Goal: Information Seeking & Learning: Learn about a topic

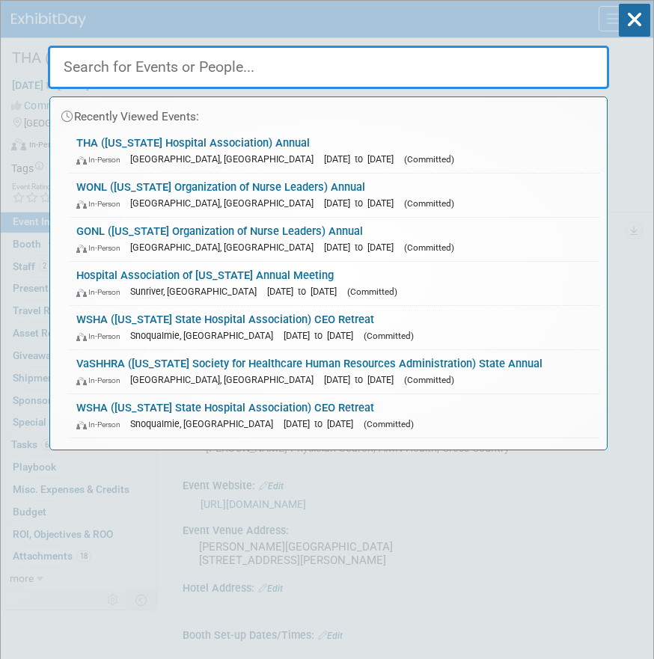
select select "Qualivis"
select select "Client-facing"
select select "Karina"
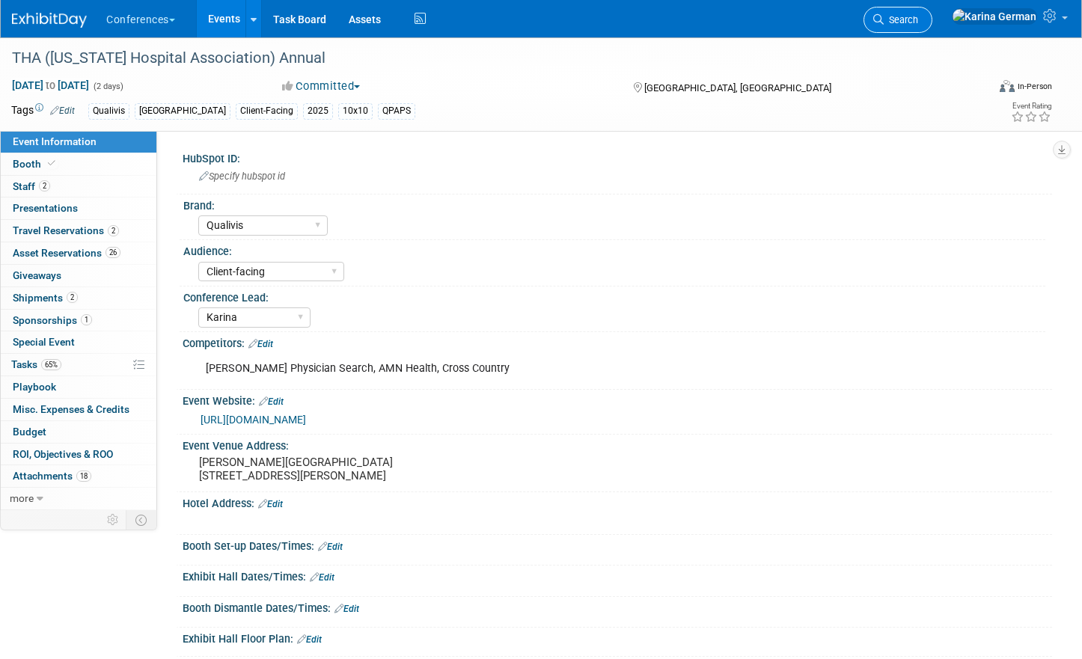
click at [653, 20] on span "Search" at bounding box center [901, 19] width 34 height 11
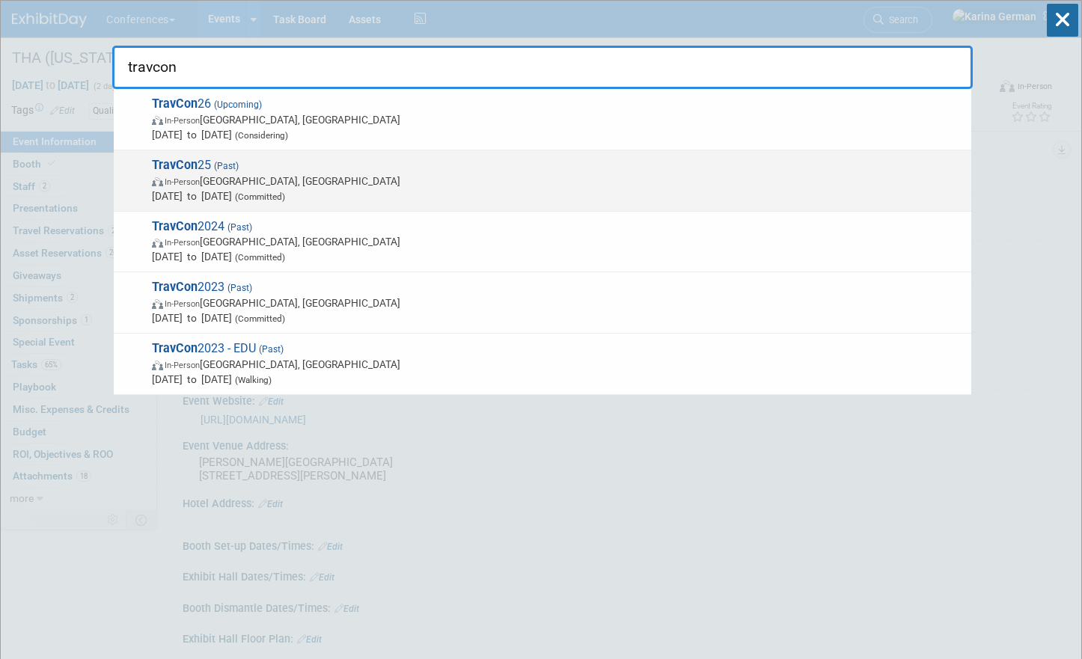
type input "travcon"
click at [262, 198] on span "Sep 21, 2025 to Sep 24, 2025 (Committed)" at bounding box center [558, 196] width 812 height 15
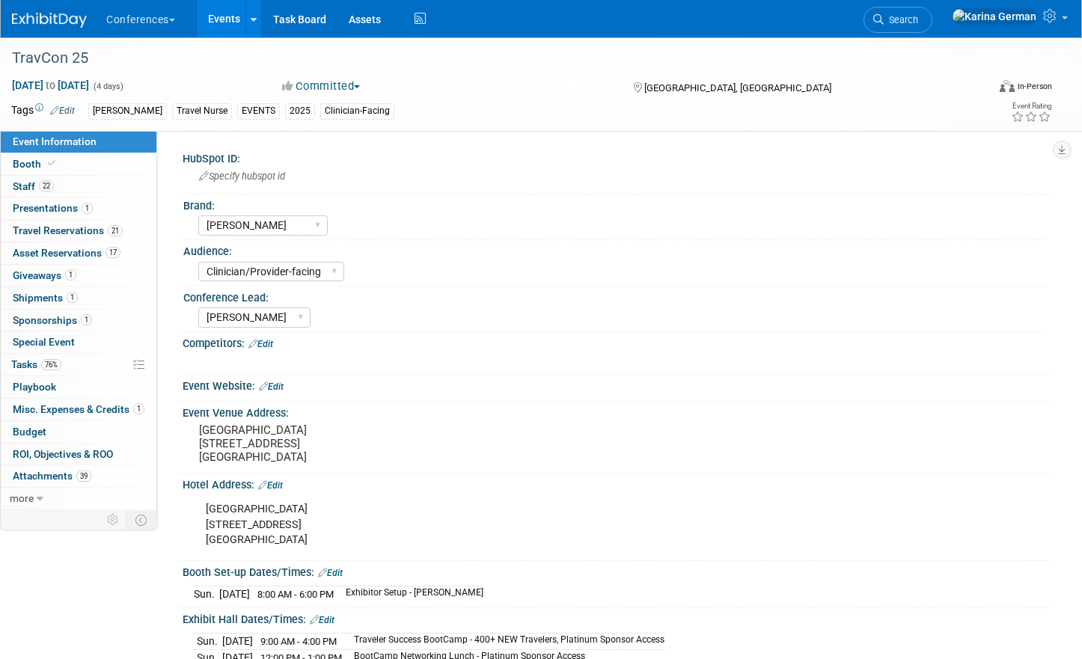
select select "[PERSON_NAME]"
select select "Clinician/Provider-facing"
select select "[PERSON_NAME]"
click at [107, 182] on link "22 Staff 22" at bounding box center [79, 187] width 156 height 22
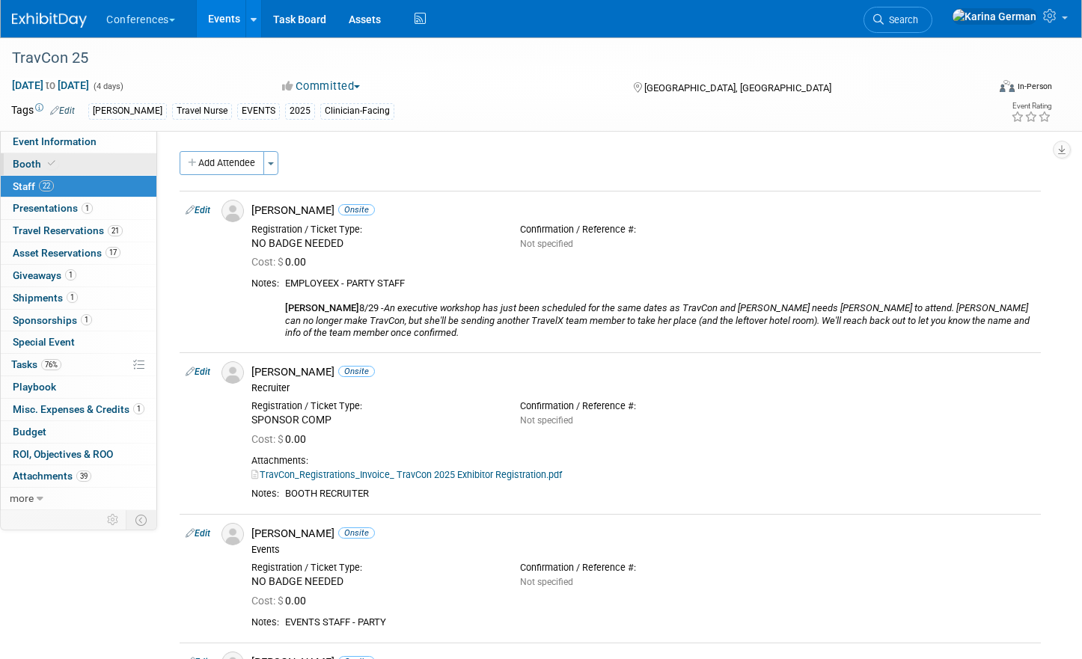
click at [106, 163] on link "Booth" at bounding box center [79, 164] width 156 height 22
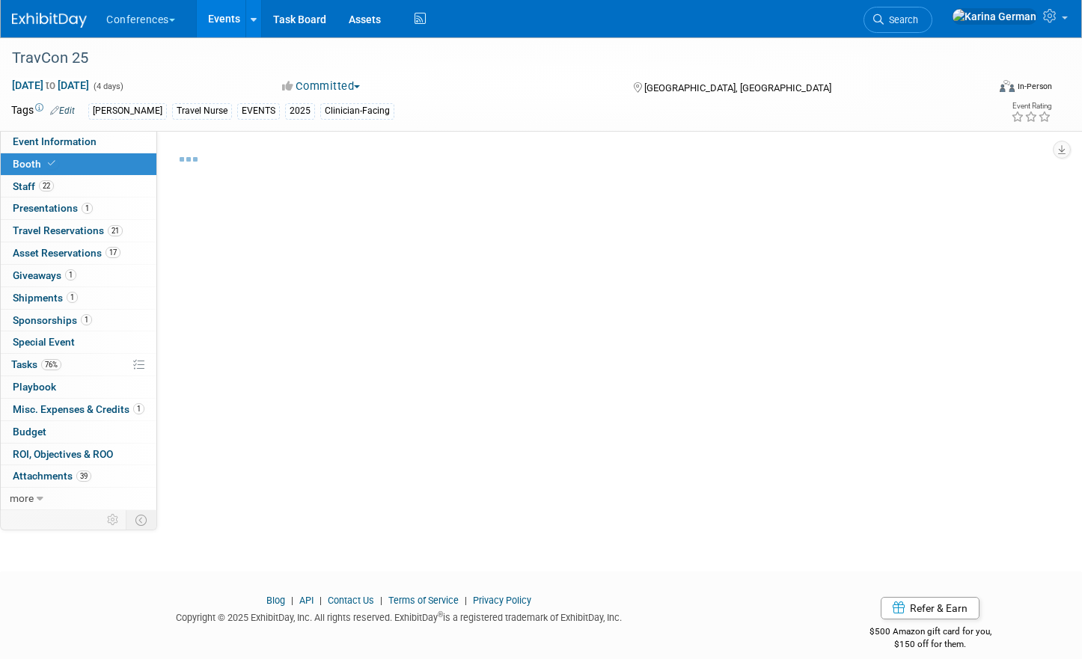
select select "20'x20'"
select select "Yes"
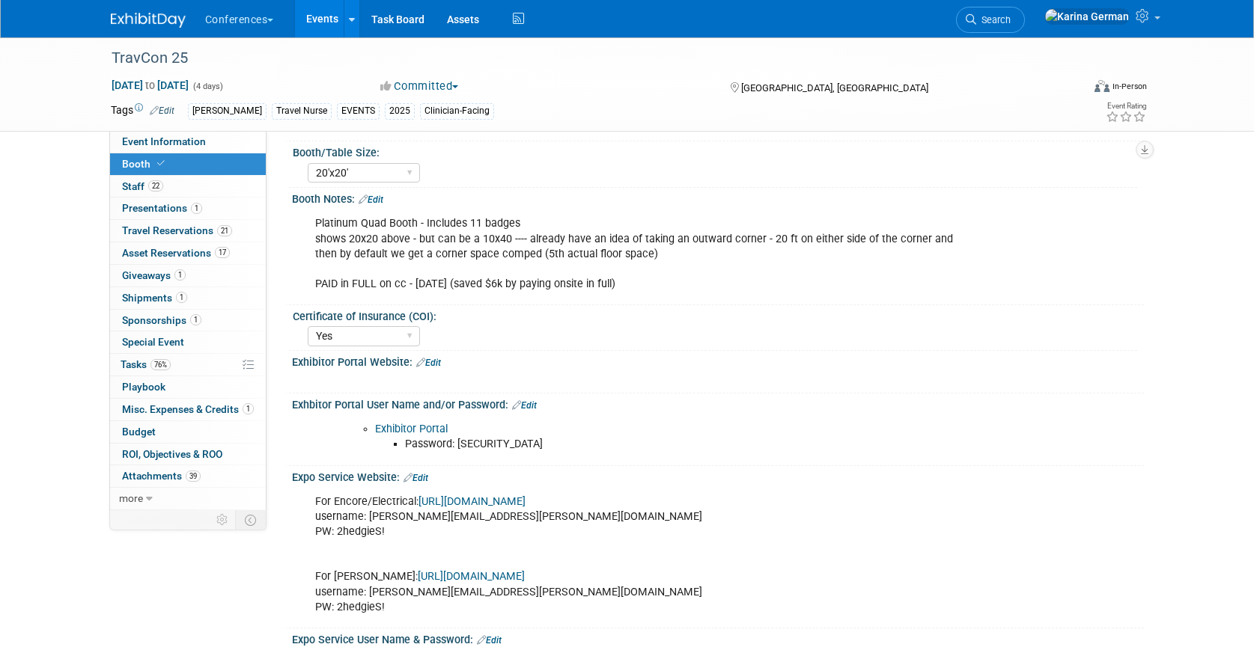
scroll to position [190, 0]
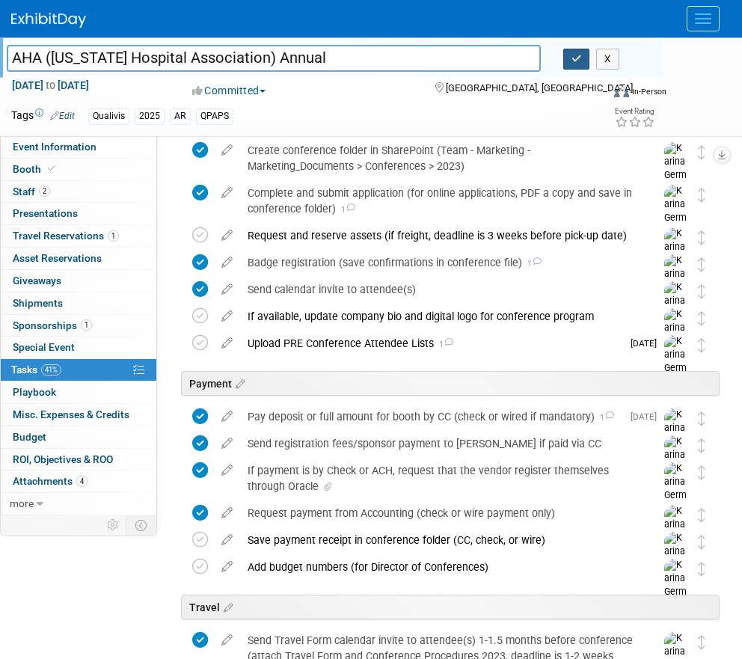
click at [574, 67] on button "button" at bounding box center [577, 59] width 27 height 21
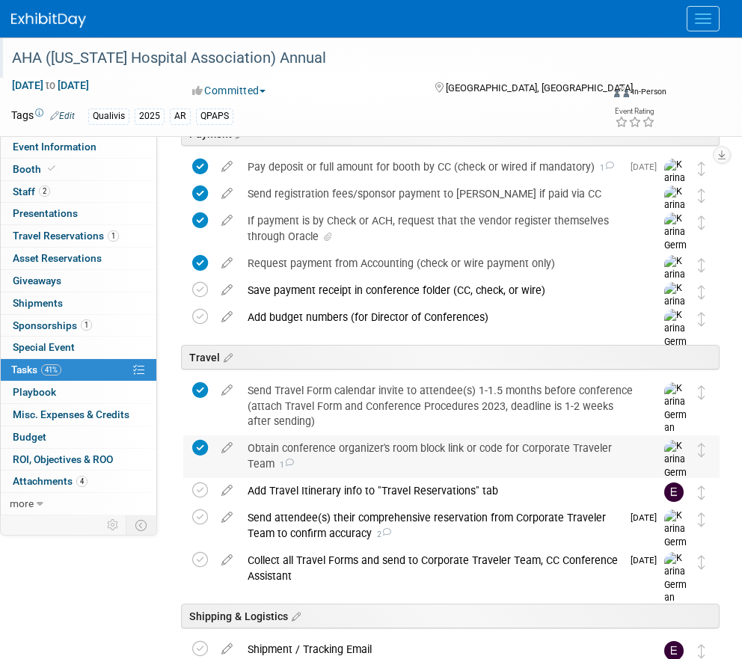
scroll to position [438, 0]
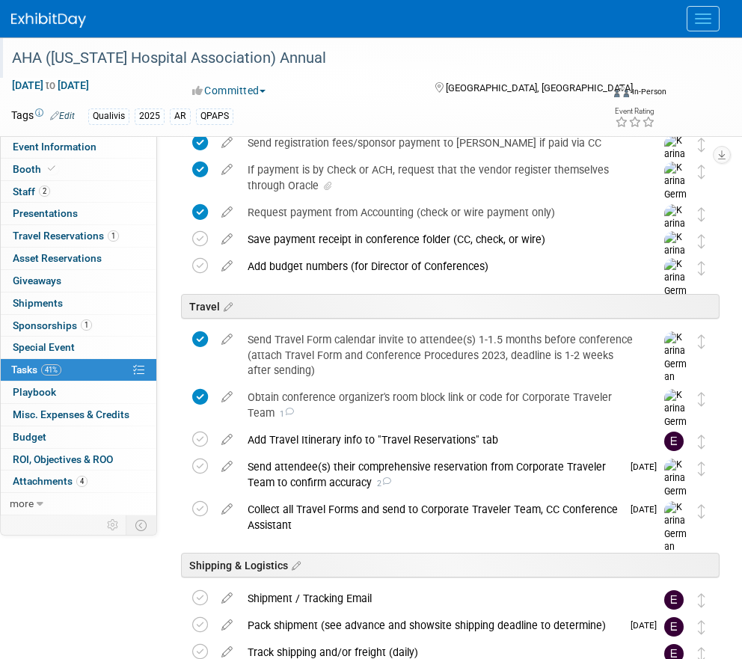
click at [66, 18] on img at bounding box center [48, 20] width 75 height 15
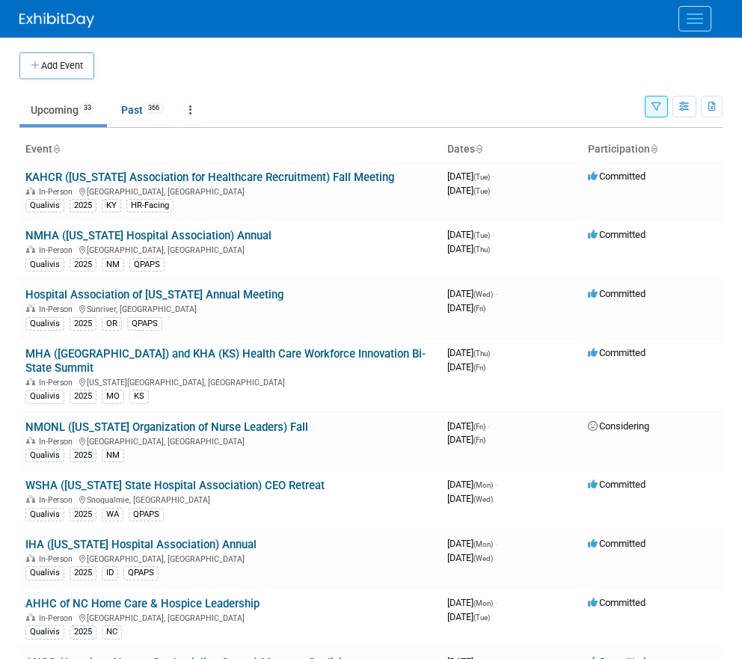
drag, startPoint x: 340, startPoint y: 471, endPoint x: 16, endPoint y: 471, distance: 323.3
click at [272, 479] on link "WSHA (Washington State Hospital Association) CEO Retreat" at bounding box center [174, 485] width 299 height 13
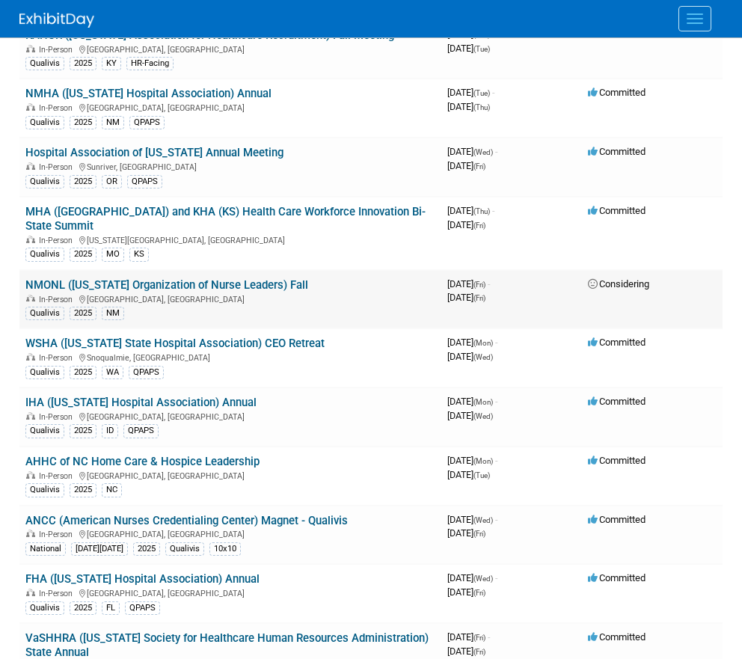
scroll to position [157, 0]
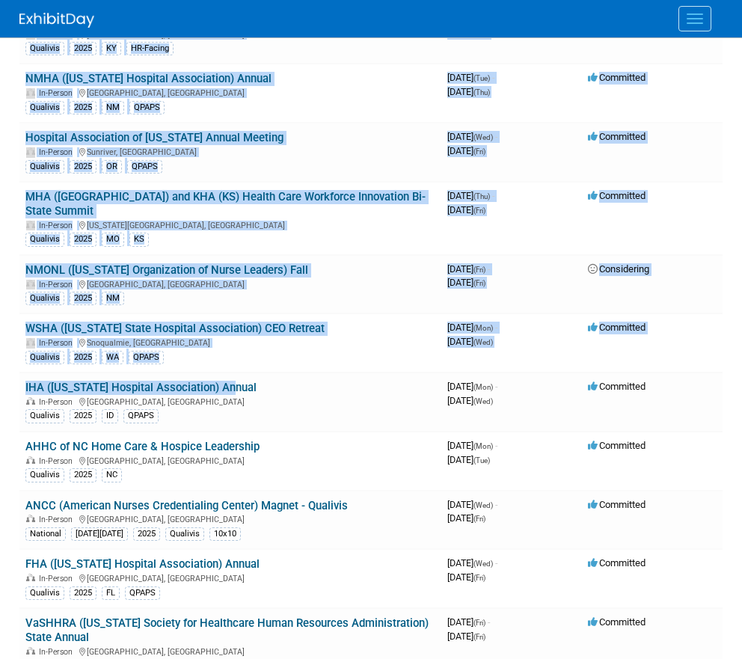
drag, startPoint x: 245, startPoint y: 371, endPoint x: 7, endPoint y: 370, distance: 238.0
click at [7, 370] on body "Conferences Explore: My Workspaces 2 Go to Workspace: Conferences Marketing Req…" at bounding box center [371, 172] width 742 height 659
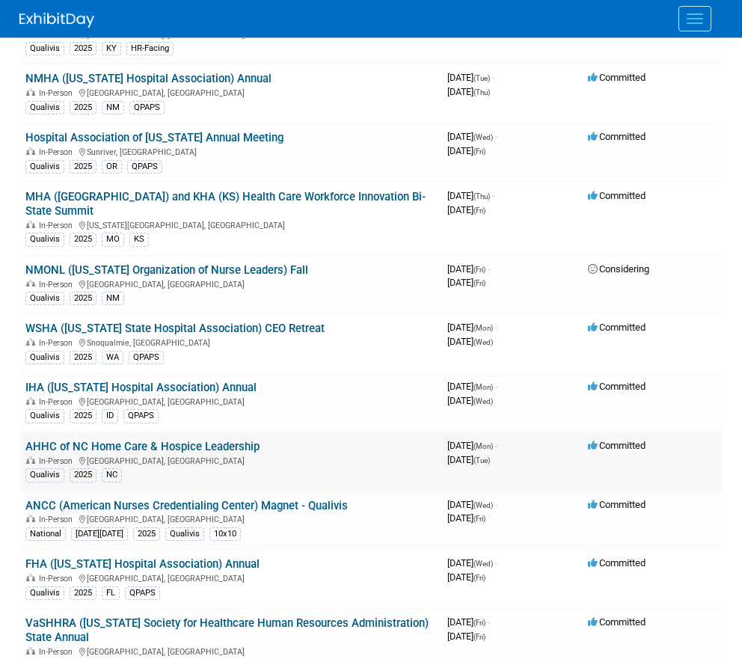
drag, startPoint x: 22, startPoint y: 434, endPoint x: 290, endPoint y: 433, distance: 267.2
click at [286, 432] on td "AHHC of NC Home Care & Hospice Leadership In-Person Wrightsville Beach, NC Qual…" at bounding box center [230, 461] width 422 height 59
copy link "AHHC of NC Home Care & Hospice Leadership"
drag, startPoint x: 167, startPoint y: 448, endPoint x: 89, endPoint y: 450, distance: 77.9
click at [89, 454] on div "In-Person Wrightsville Beach, NC" at bounding box center [230, 460] width 410 height 12
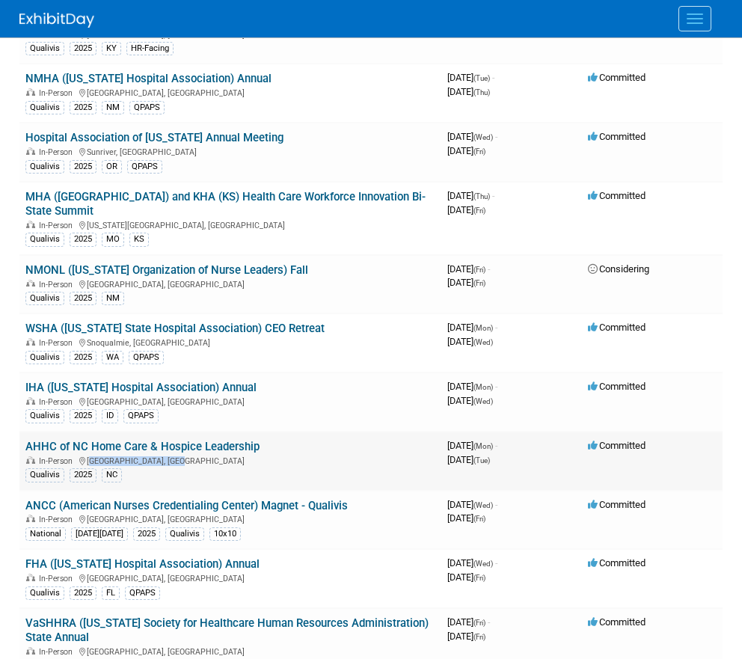
copy div "Wrightsville Beach, NC"
click at [231, 440] on link "AHHC of NC Home Care & Hospice Leadership" at bounding box center [142, 446] width 234 height 13
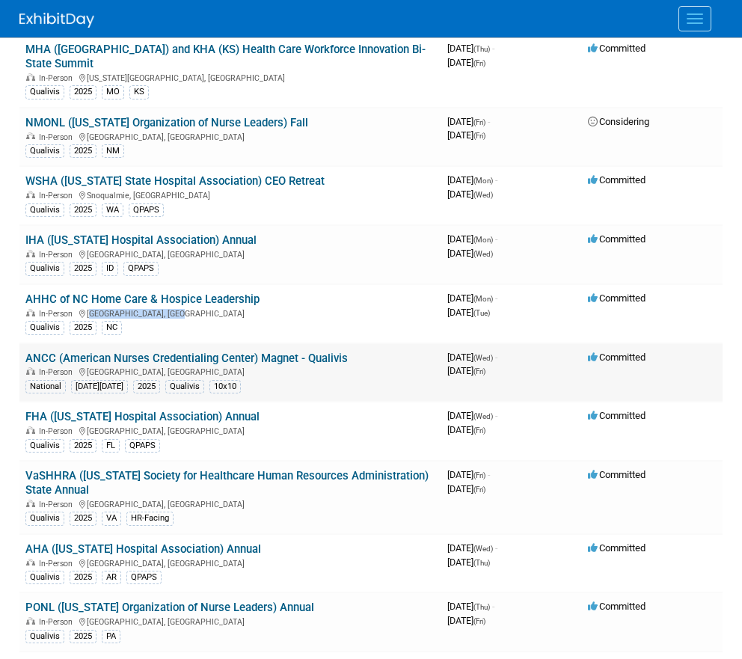
scroll to position [370, 0]
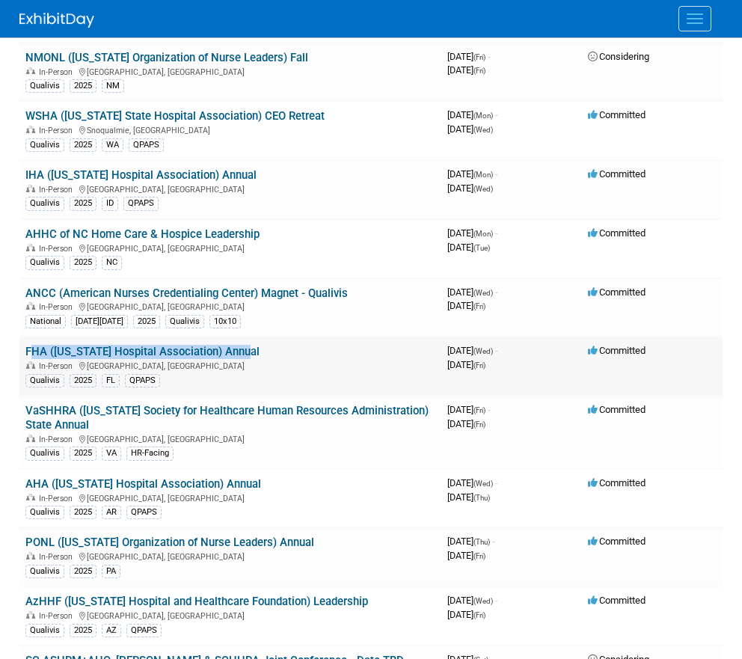
drag, startPoint x: 248, startPoint y: 341, endPoint x: 22, endPoint y: 338, distance: 226.0
click at [22, 338] on td "FHA (Florida Hospital Association) Annual In-Person Orlando, FL Qualivis 2025 F…" at bounding box center [230, 366] width 422 height 59
copy link "FHA (Florida Hospital Association) Annual"
drag, startPoint x: 129, startPoint y: 354, endPoint x: 89, endPoint y: 355, distance: 40.4
click at [89, 359] on div "In-Person Orlando, FL" at bounding box center [230, 365] width 410 height 12
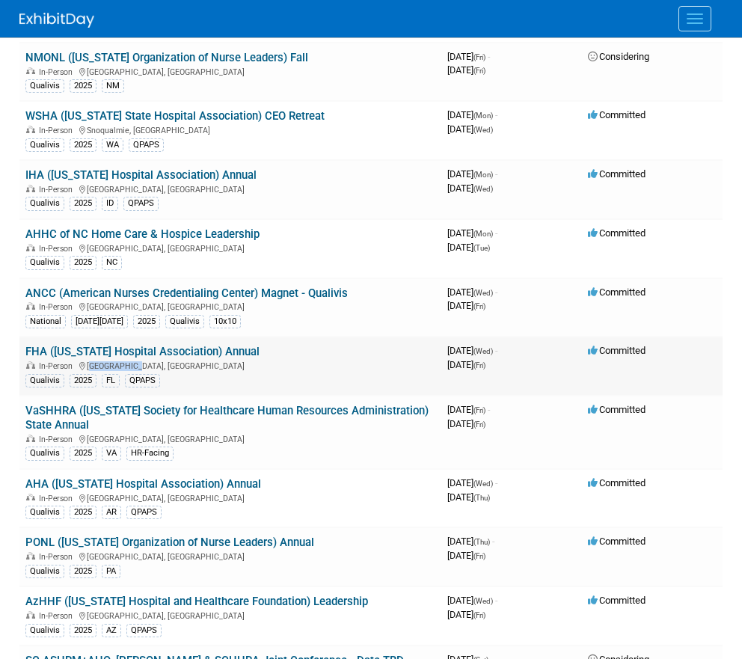
copy div "Orlando, FL"
click at [205, 345] on link "FHA (Florida Hospital Association) Annual" at bounding box center [142, 351] width 234 height 13
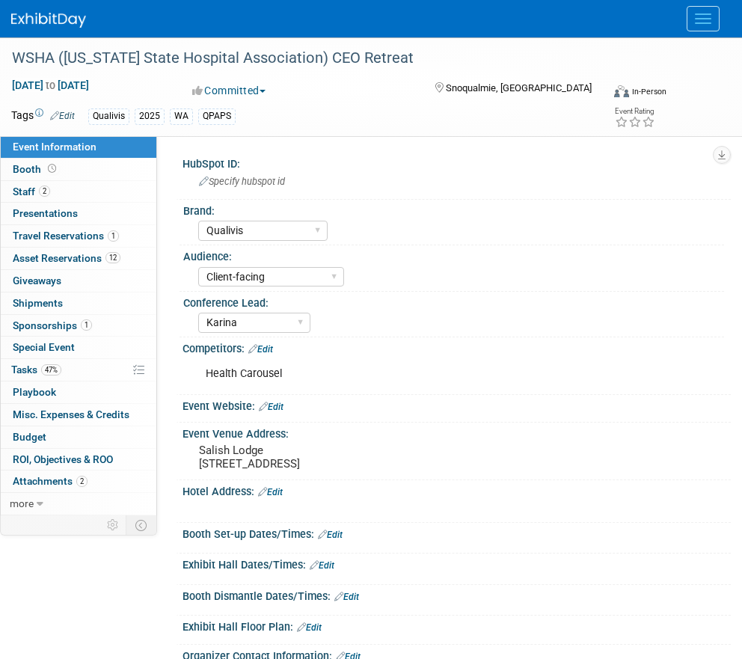
select select "Qualivis"
select select "Client-facing"
select select "Karina"
click at [232, 471] on pre "Salish Lodge 6501 Railroad Ave SE, Snoqualmie, WA 98065" at bounding box center [296, 457] width 195 height 27
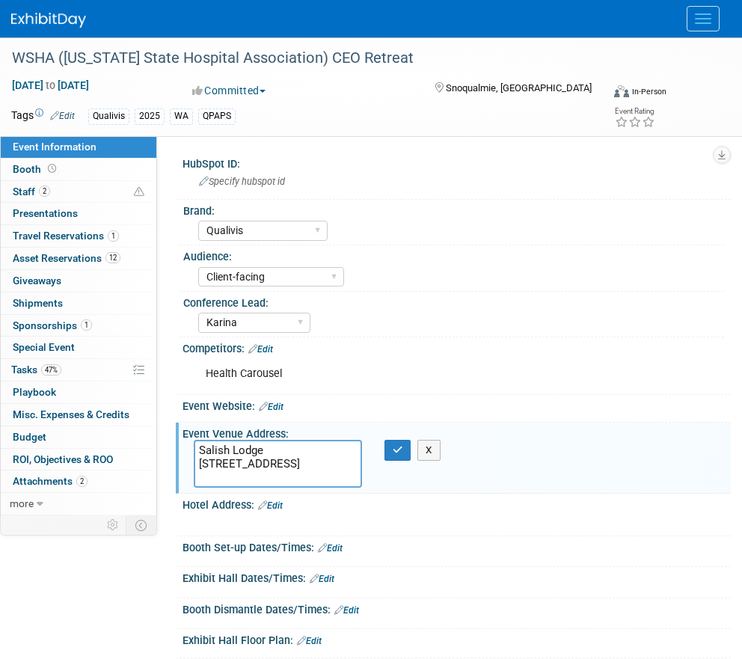
drag, startPoint x: 201, startPoint y: 479, endPoint x: 281, endPoint y: 478, distance: 80.8
click at [281, 478] on textarea "Salish Lodge 6501 Railroad Ave SE, Snoqualmie, WA 98065" at bounding box center [278, 464] width 168 height 48
click at [390, 448] on button "button" at bounding box center [398, 450] width 27 height 21
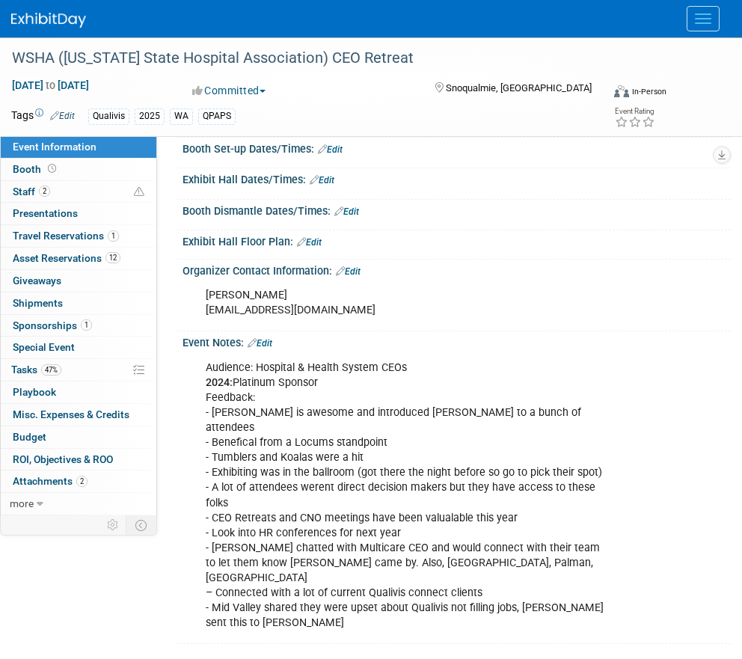
scroll to position [427, 0]
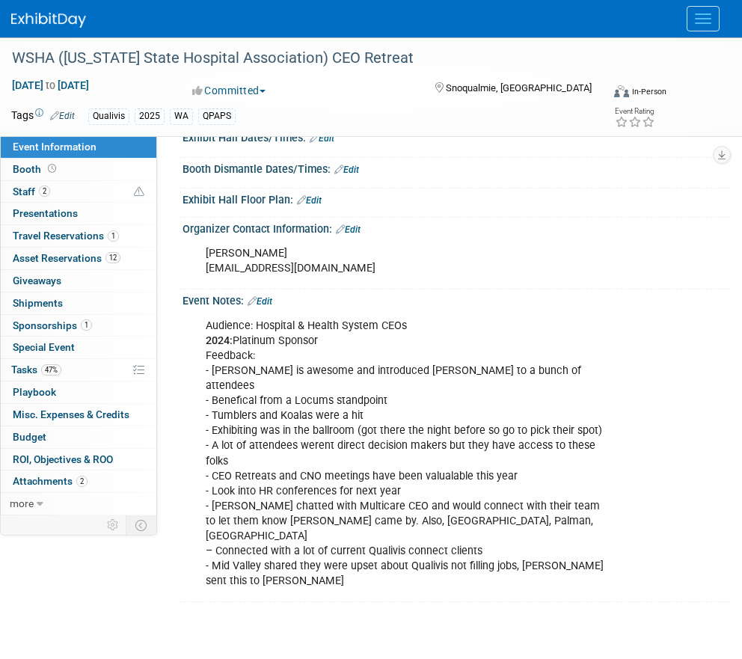
click at [281, 376] on div "Audience: Hospital & Health System CEOs 2024: Platinum Sponsor Feedback: - Cynt…" at bounding box center [405, 453] width 421 height 285
drag, startPoint x: 258, startPoint y: 338, endPoint x: 438, endPoint y: 339, distance: 179.6
click at [438, 339] on div "Audience: Hospital & Health System CEOs 2024: Platinum Sponsor Feedback: - Cynt…" at bounding box center [405, 453] width 421 height 285
copy div "Hospital & Health System CEOs"
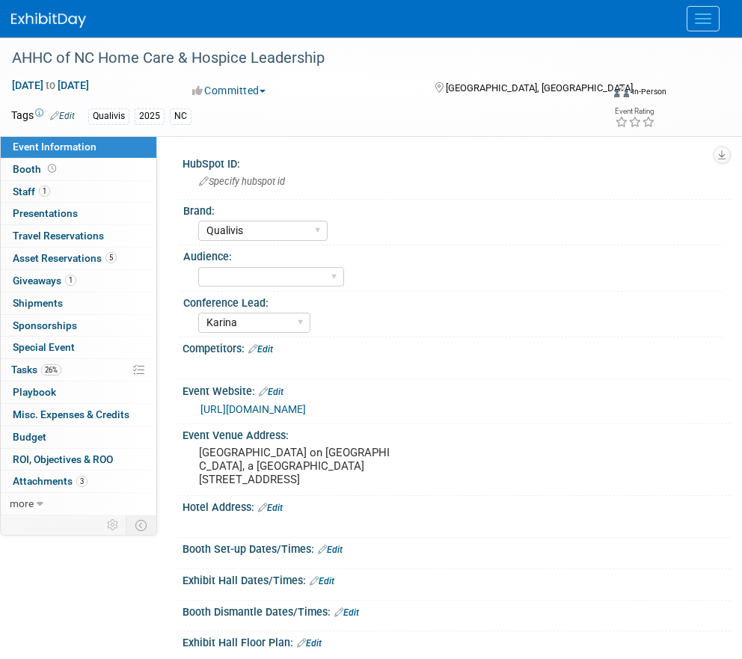
select select "Qualivis"
select select "Karina"
click at [306, 407] on link "[URL][DOMAIN_NAME]" at bounding box center [254, 409] width 106 height 12
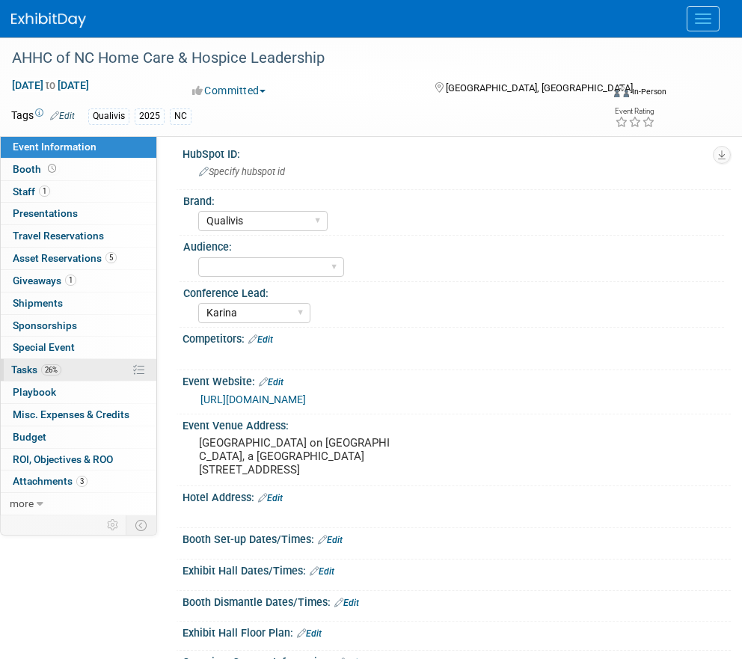
click at [52, 372] on span "26%" at bounding box center [51, 369] width 20 height 11
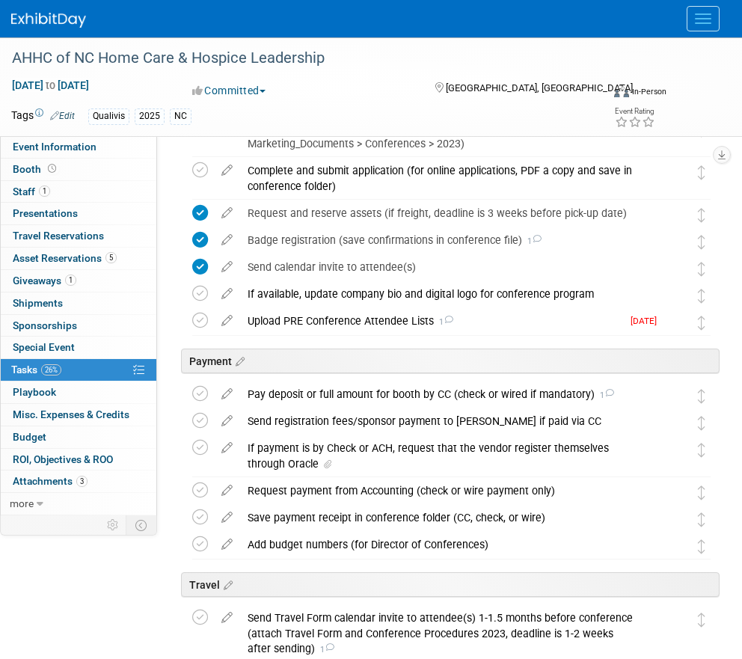
scroll to position [180, 0]
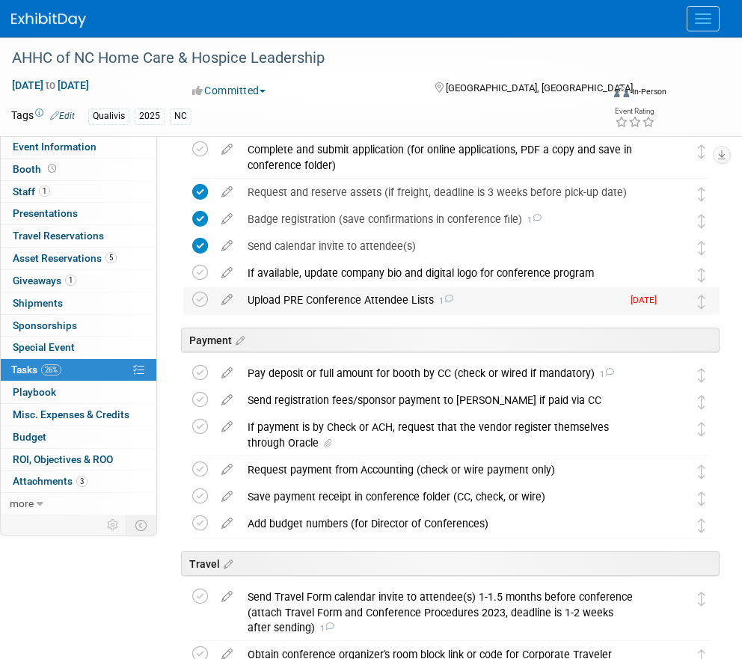
click at [388, 299] on div "Upload PRE Conference Attendee Lists 1" at bounding box center [431, 299] width 382 height 25
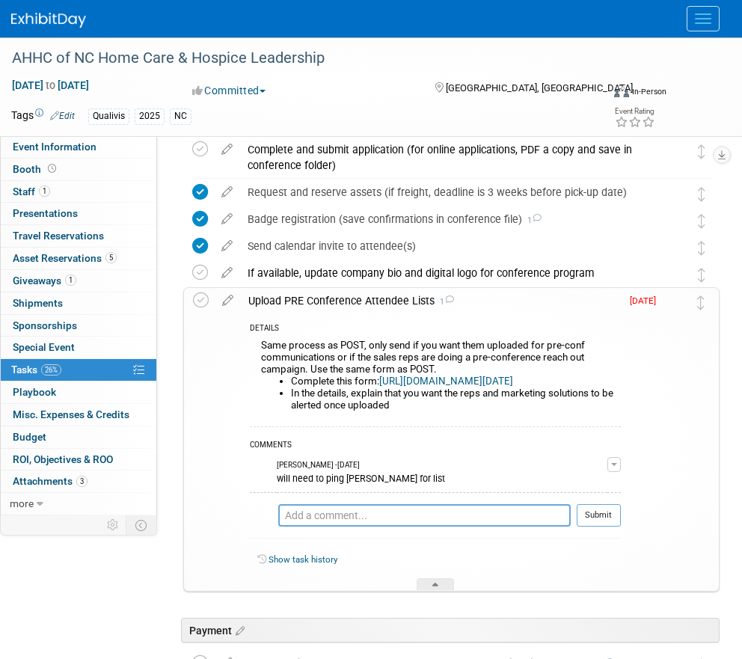
click at [388, 299] on div "Upload PRE Conference Attendee Lists 1" at bounding box center [431, 300] width 380 height 25
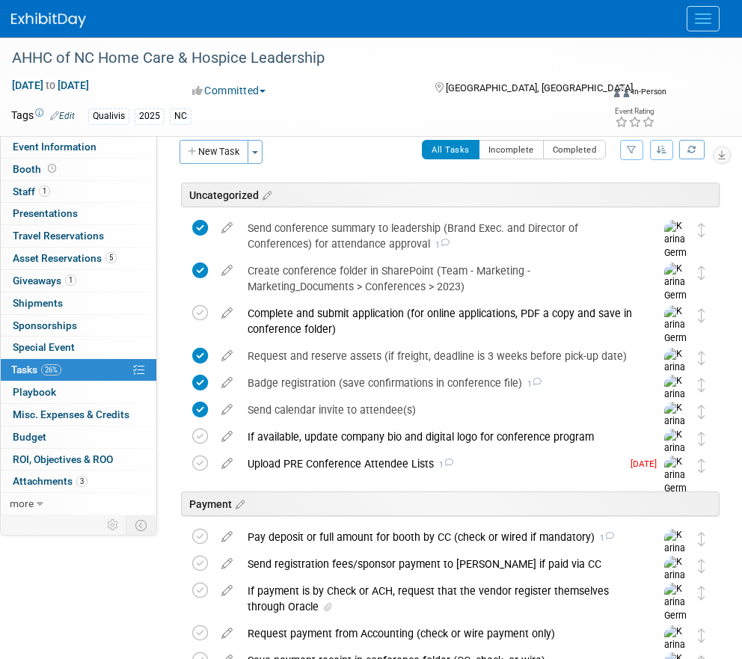
scroll to position [29, 0]
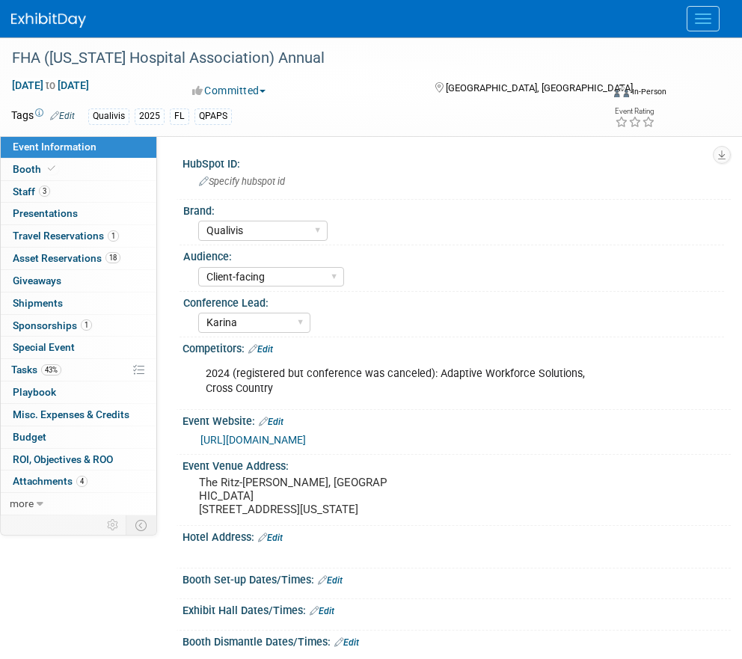
select select "Qualivis"
select select "Client-facing"
select select "Karina"
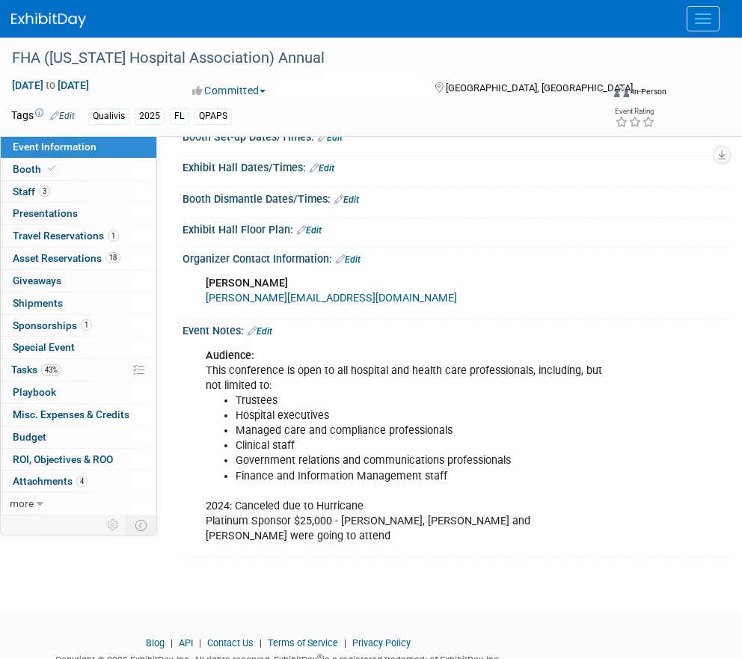
scroll to position [452, 0]
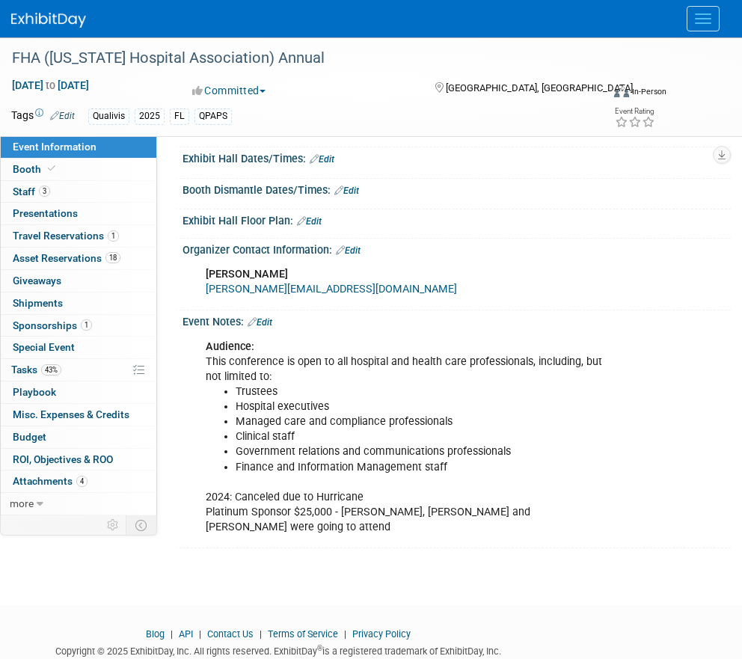
click at [244, 377] on div "Audience: This conference is open to all hospital and health care professionals…" at bounding box center [405, 437] width 421 height 210
drag, startPoint x: 238, startPoint y: 390, endPoint x: 558, endPoint y: 469, distance: 330.0
click at [554, 464] on ul "Trustees Hospital executives Managed care and compliance professionals Clinical…" at bounding box center [407, 430] width 402 height 90
copy ul "Trustees Hospital executives Managed care and compliance professionals Clinical…"
